Goal: Find specific page/section: Find specific page/section

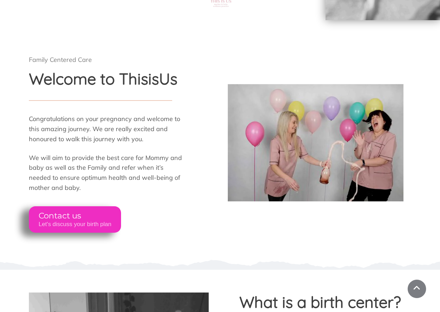
scroll to position [278, 0]
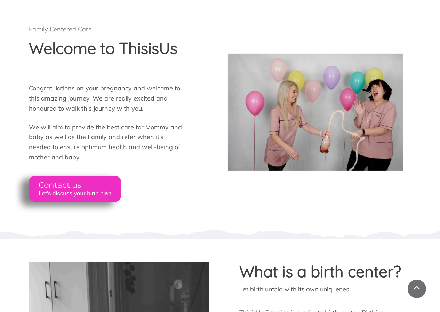
click at [54, 191] on span "Let's discuss your birth plan" at bounding box center [75, 193] width 73 height 7
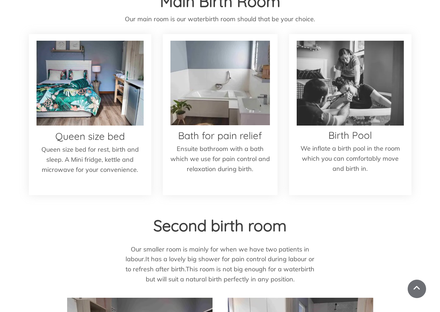
scroll to position [939, 0]
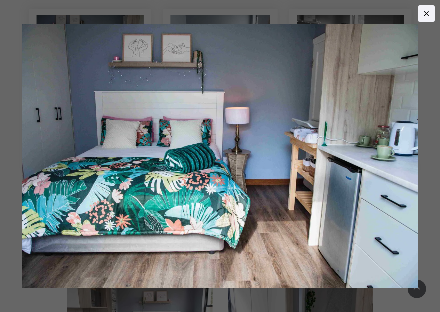
click at [71, 166] on img at bounding box center [220, 156] width 396 height 264
click at [296, 170] on img at bounding box center [220, 156] width 396 height 264
click at [427, 16] on icon at bounding box center [426, 13] width 8 height 8
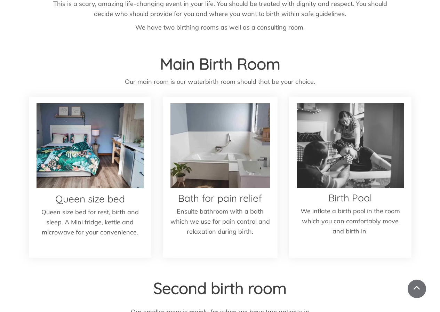
scroll to position [835, 0]
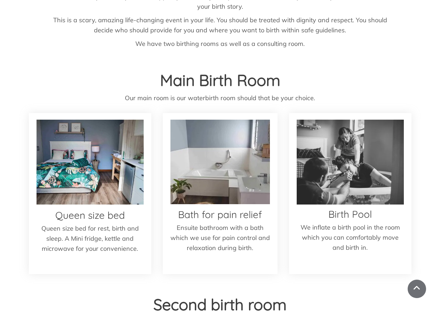
click at [193, 249] on p "Ensuite bathroom with a bath which we use for pain control and relaxation durin…" at bounding box center [219, 238] width 99 height 30
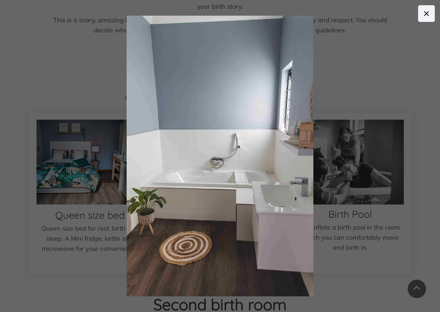
click at [425, 18] on icon at bounding box center [426, 13] width 8 height 8
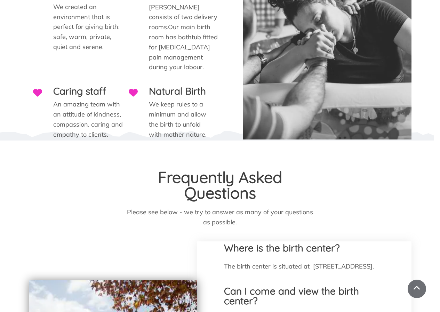
scroll to position [2052, 0]
